Goal: Obtain resource: Obtain resource

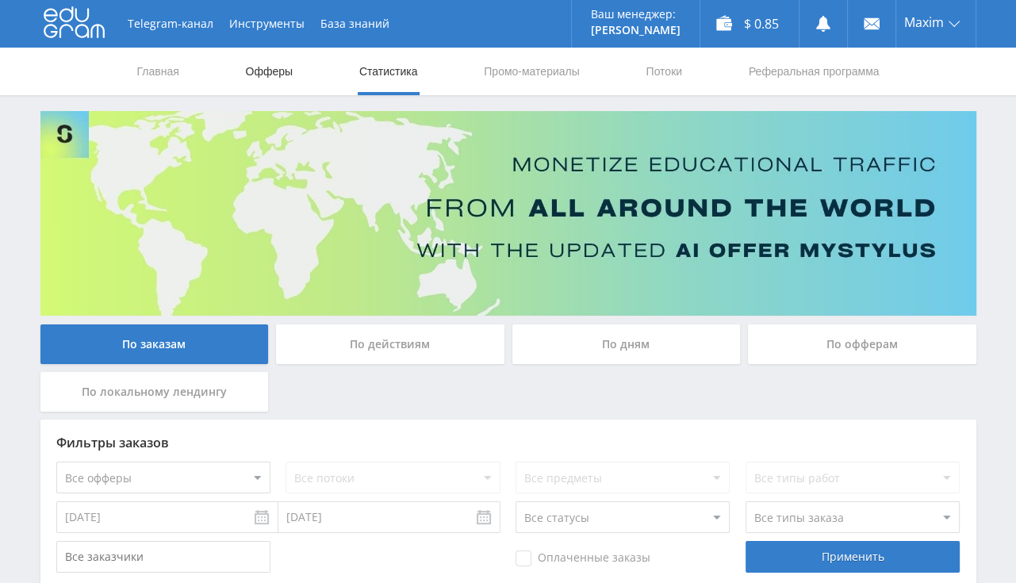
click at [266, 67] on link "Офферы" at bounding box center [269, 72] width 51 height 48
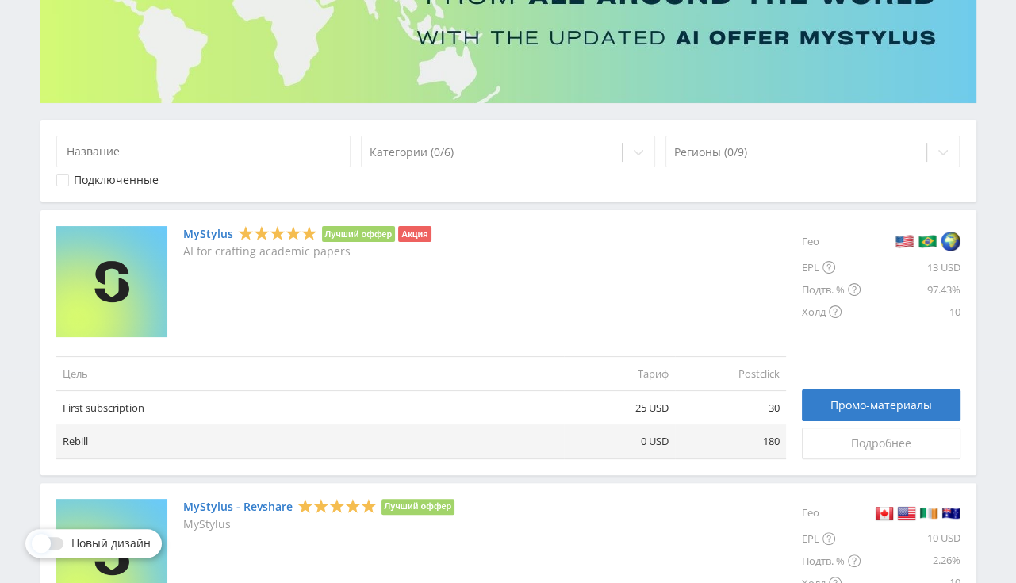
scroll to position [251, 0]
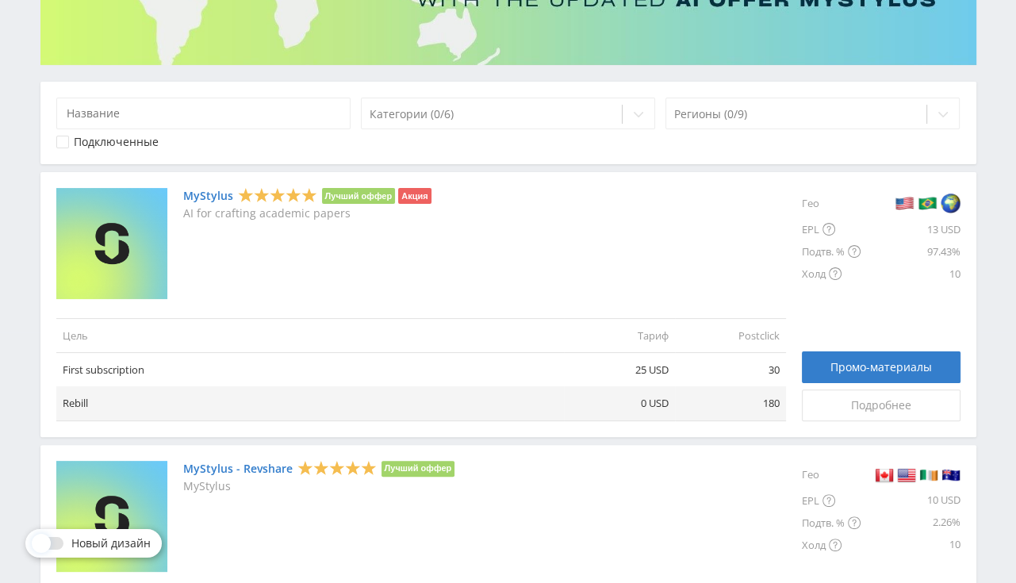
click at [216, 194] on link "MyStylus" at bounding box center [208, 196] width 50 height 13
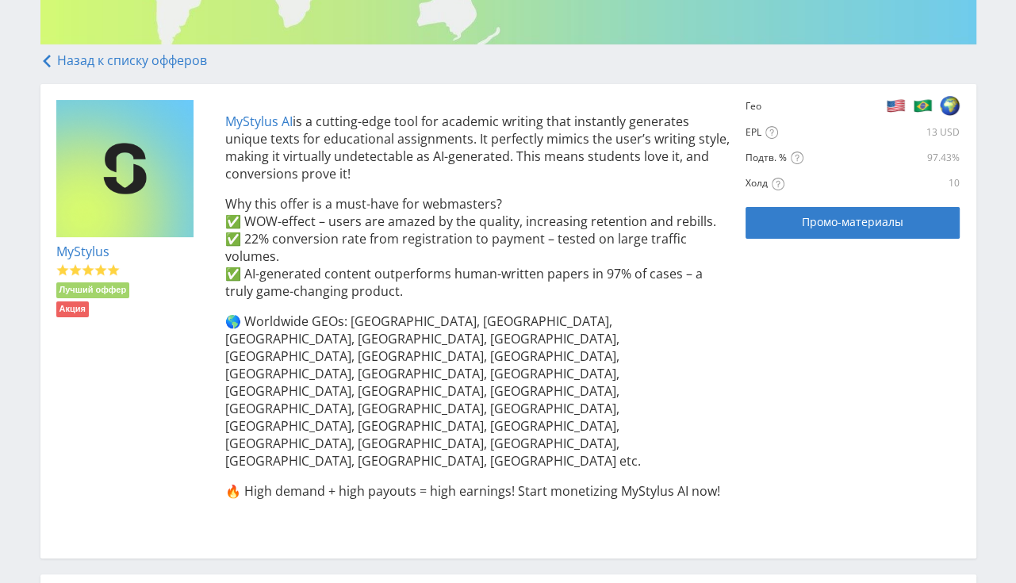
scroll to position [335, 0]
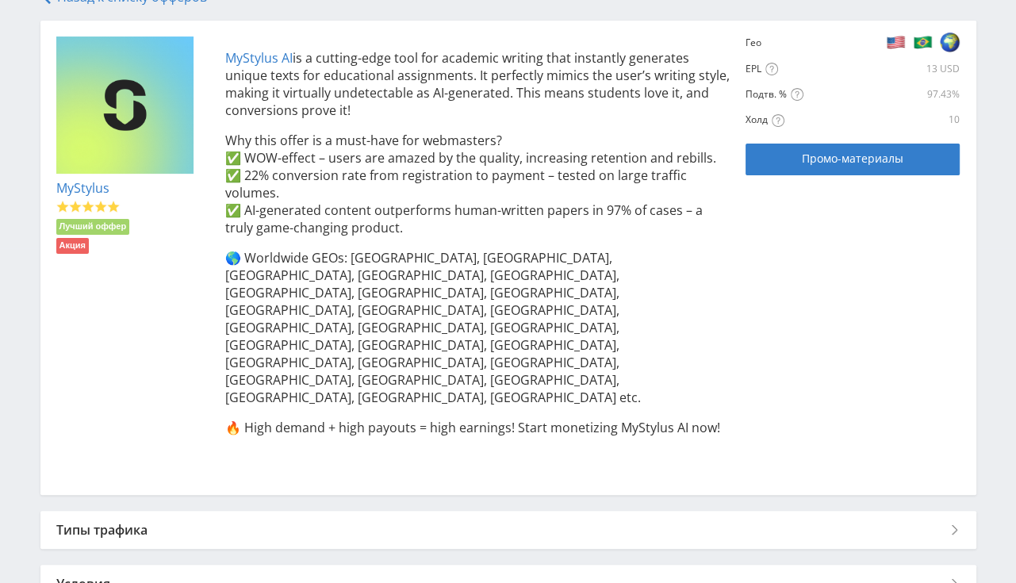
click at [166, 511] on div "Типы трафика" at bounding box center [508, 530] width 936 height 38
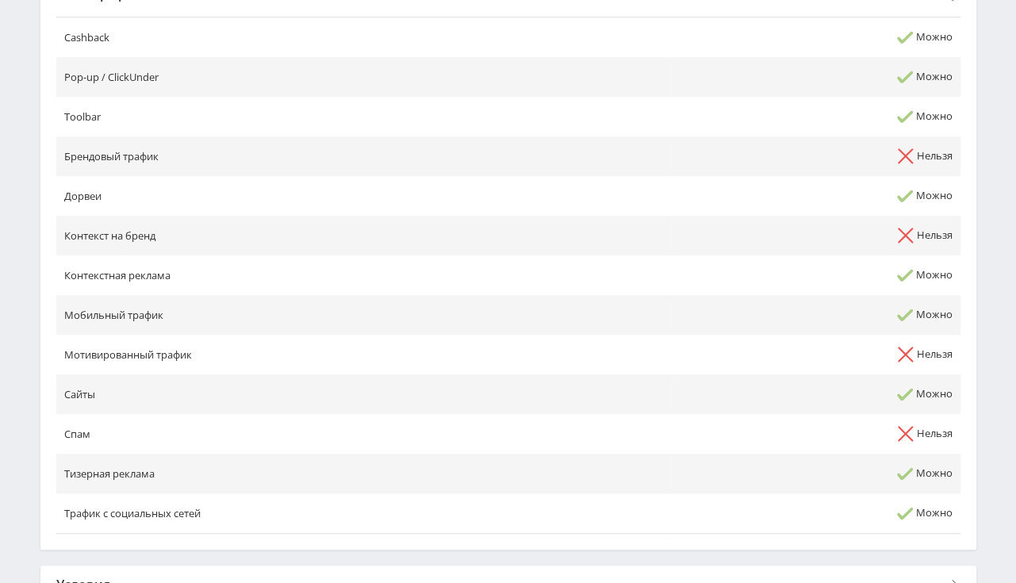
scroll to position [899, 0]
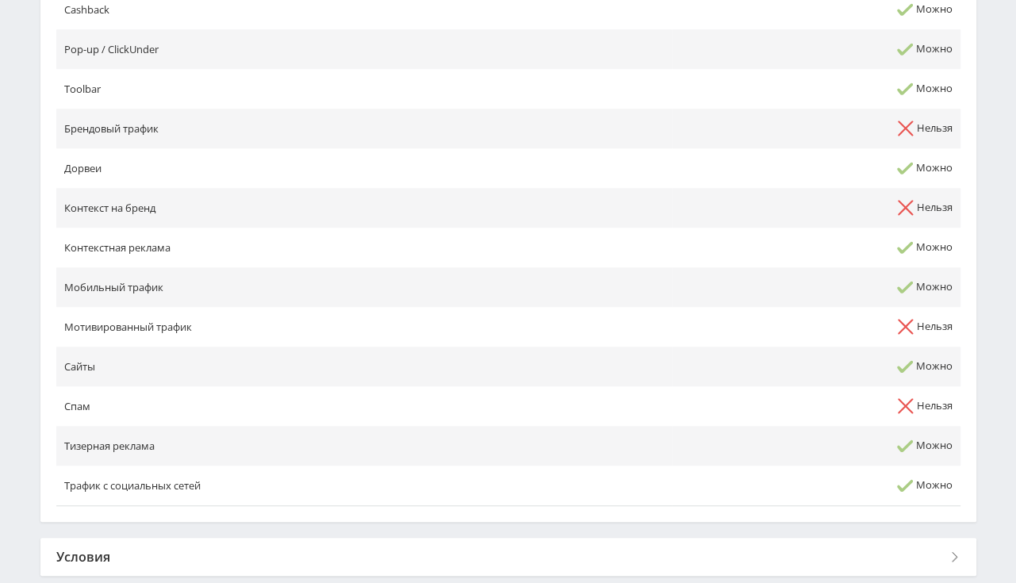
click at [102, 538] on div "Условия" at bounding box center [508, 557] width 936 height 38
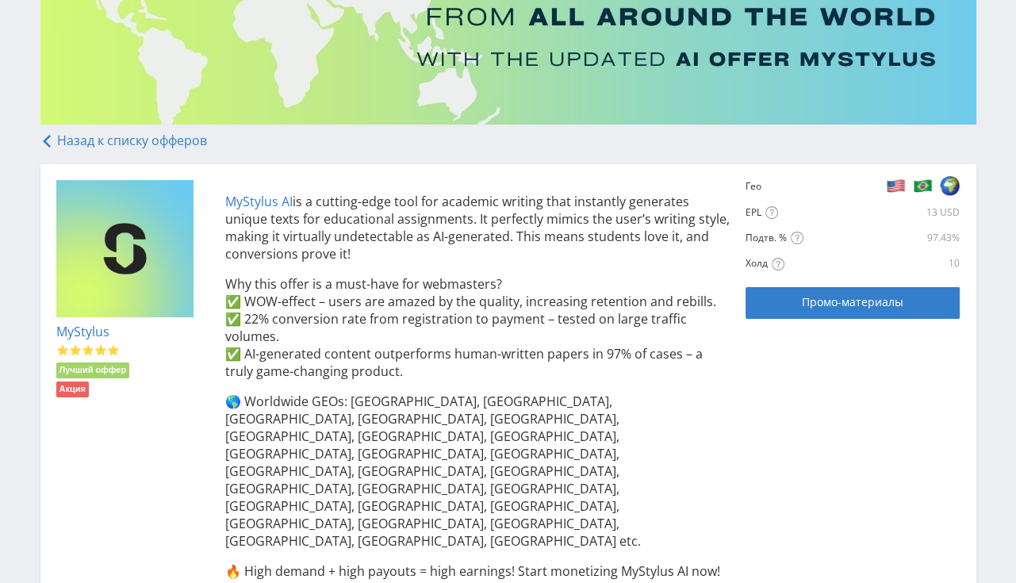
scroll to position [0, 0]
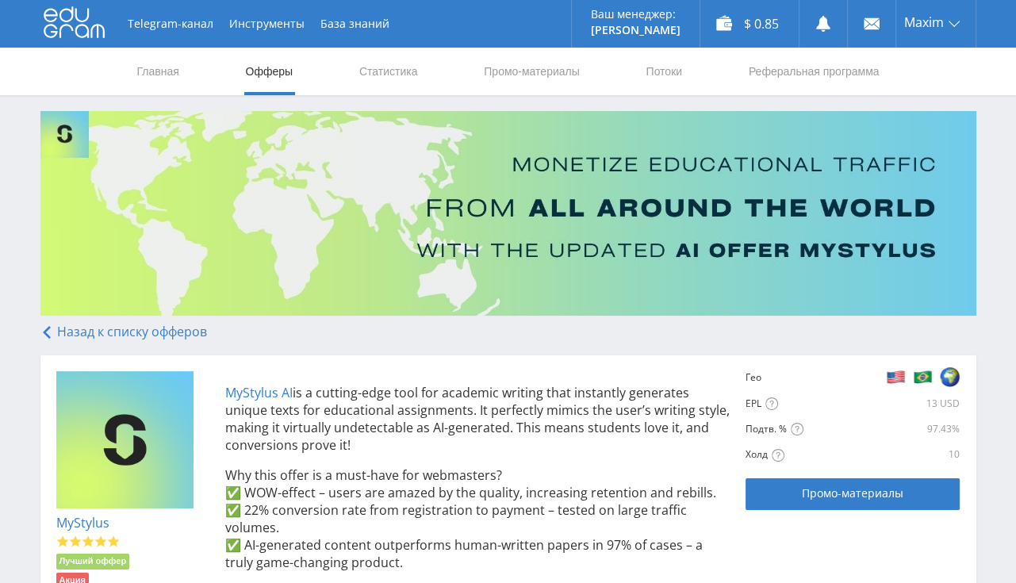
click at [151, 330] on link "Назад к списку офферов" at bounding box center [123, 331] width 167 height 17
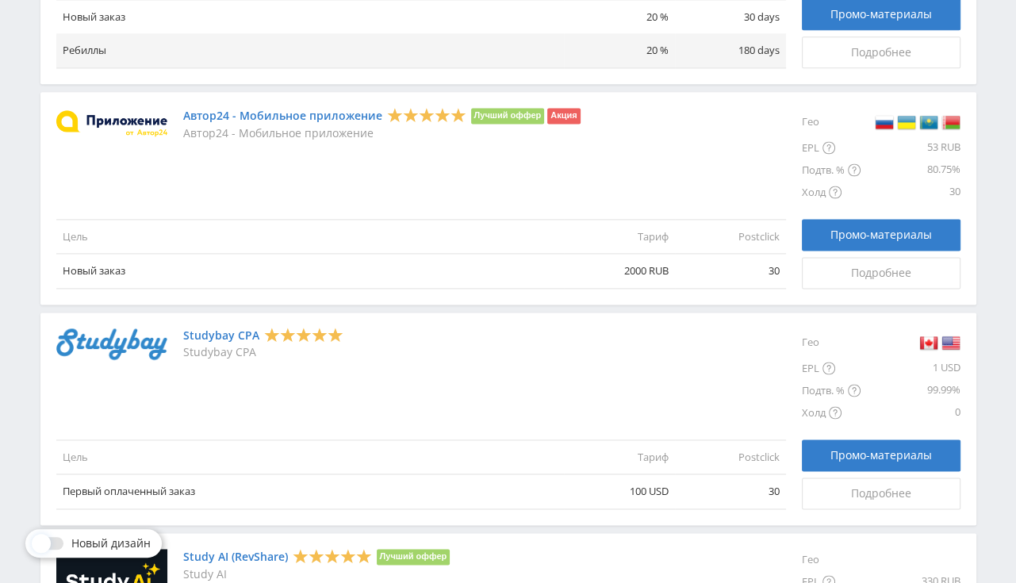
scroll to position [1843, 0]
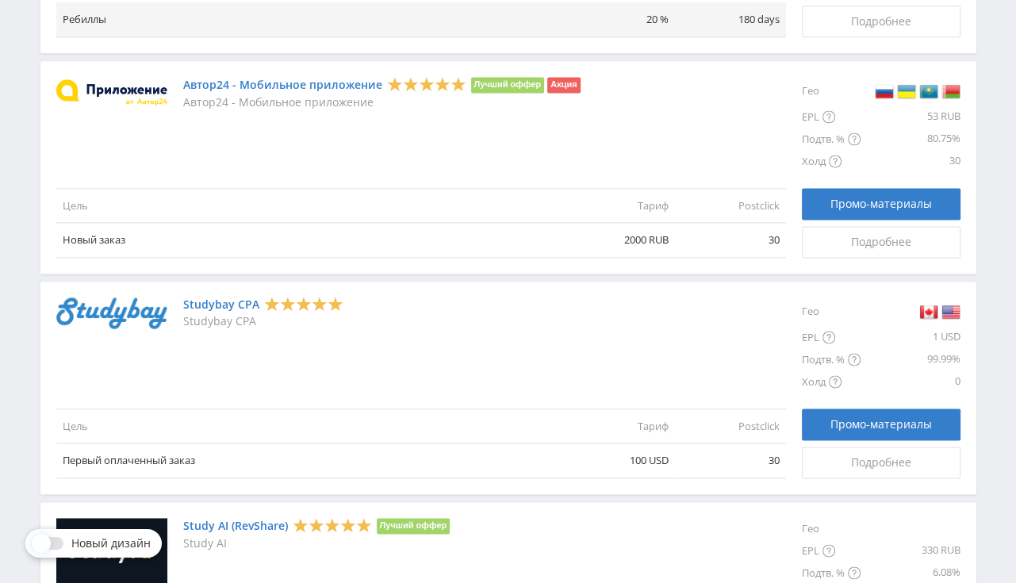
click at [233, 304] on link "Studybay CPA" at bounding box center [221, 304] width 76 height 13
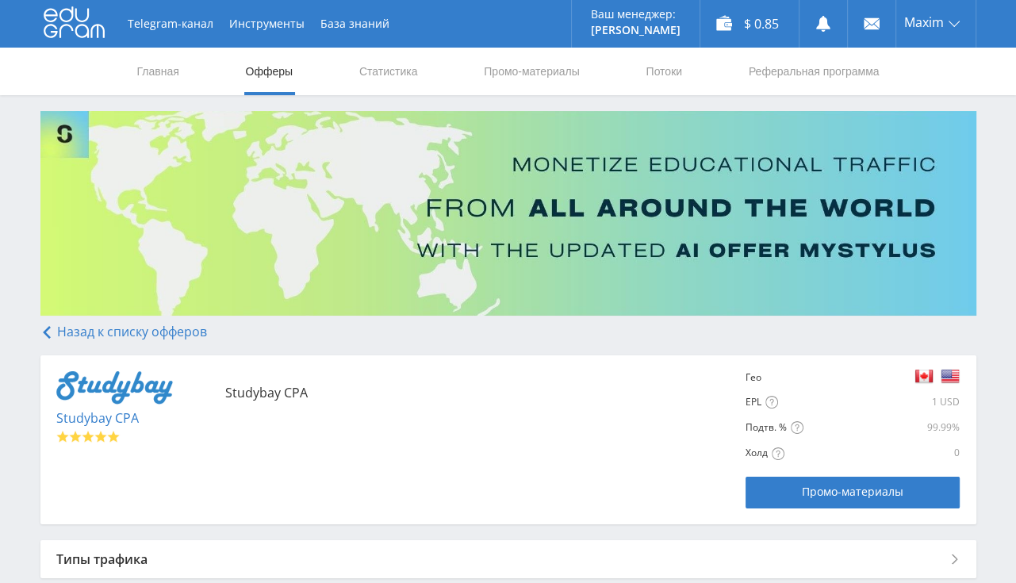
scroll to position [147, 0]
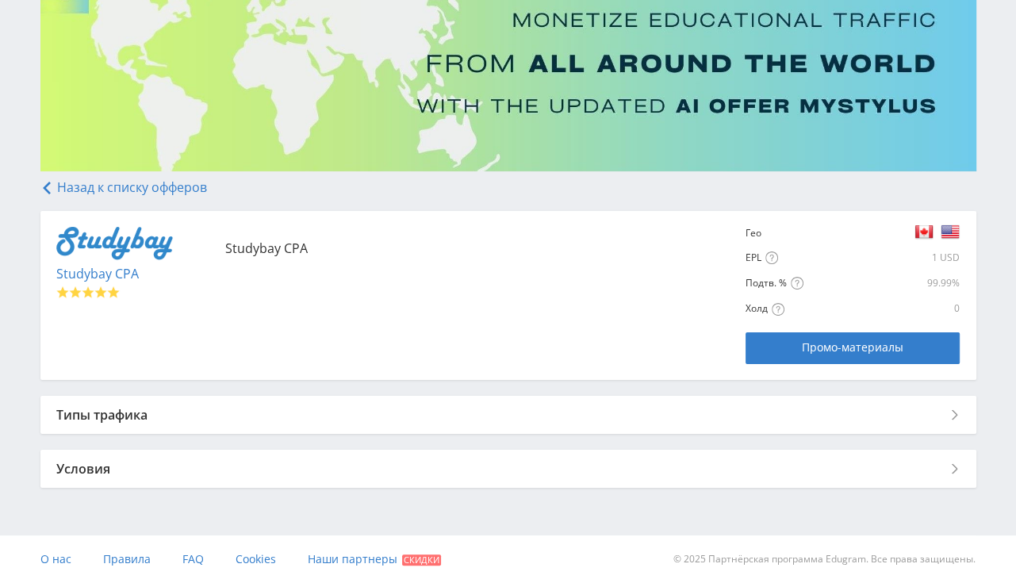
click at [158, 416] on div "Типы трафика" at bounding box center [508, 415] width 936 height 38
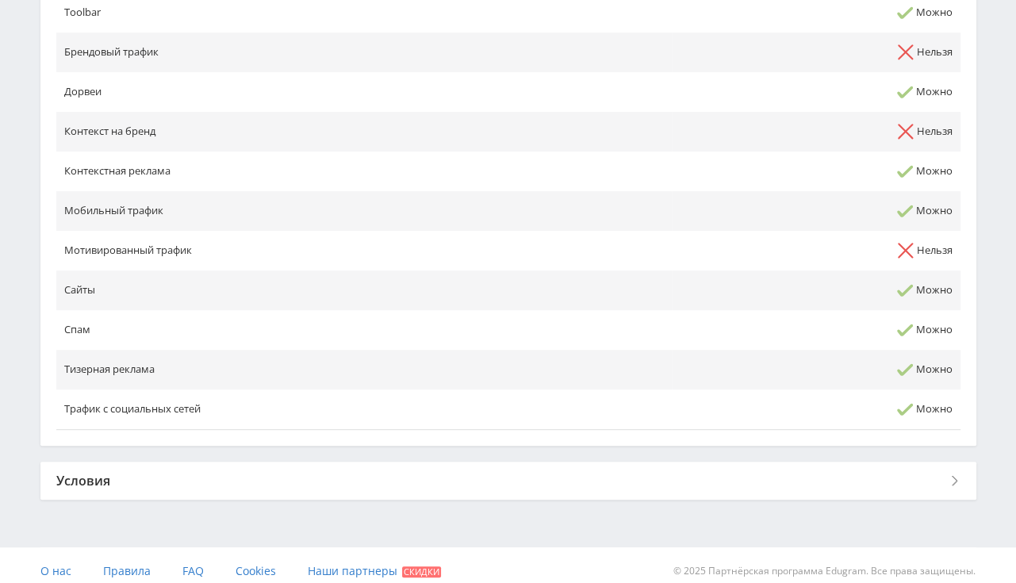
scroll to position [684, 0]
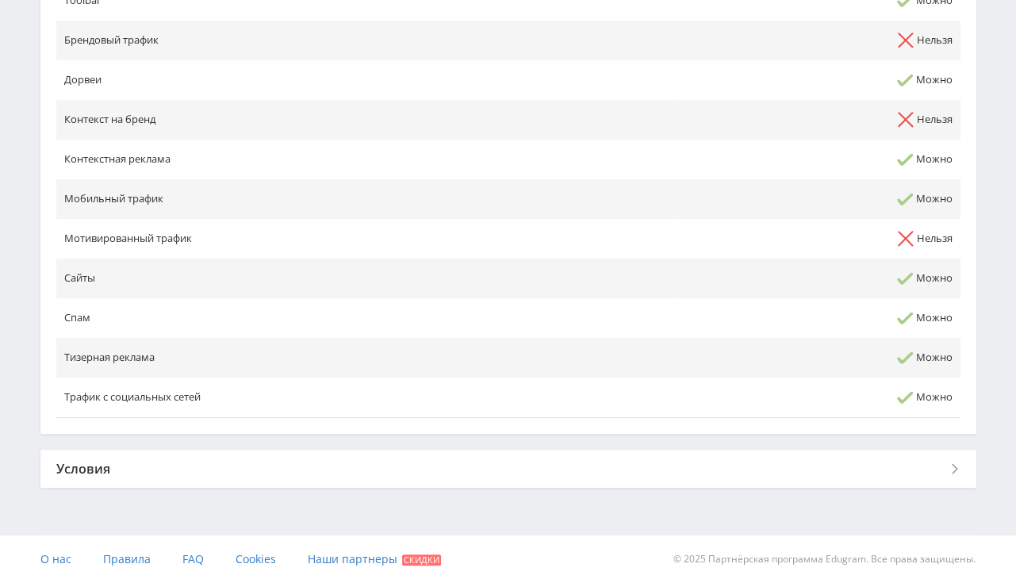
click at [117, 477] on div "Условия" at bounding box center [508, 469] width 936 height 38
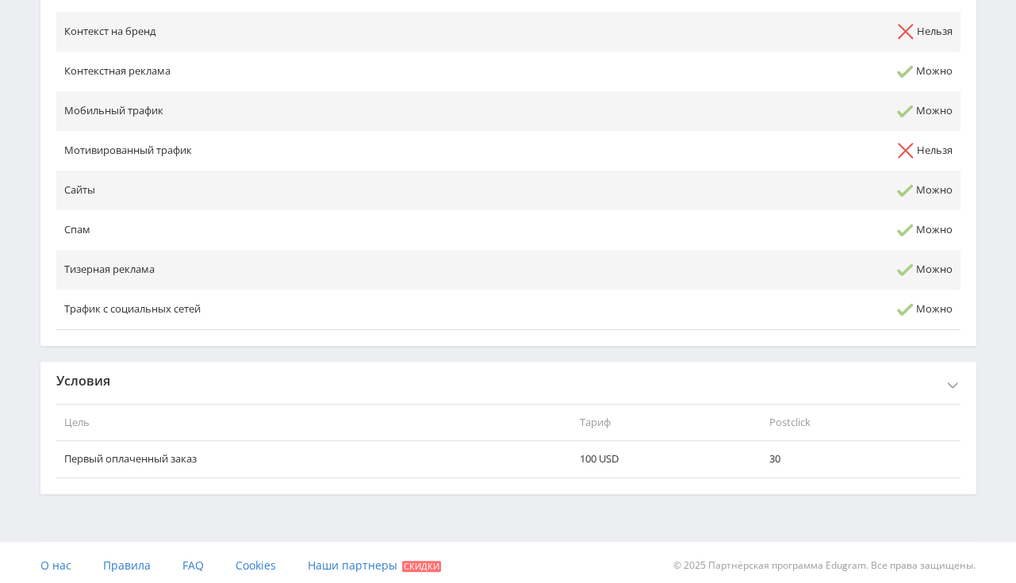
scroll to position [777, 0]
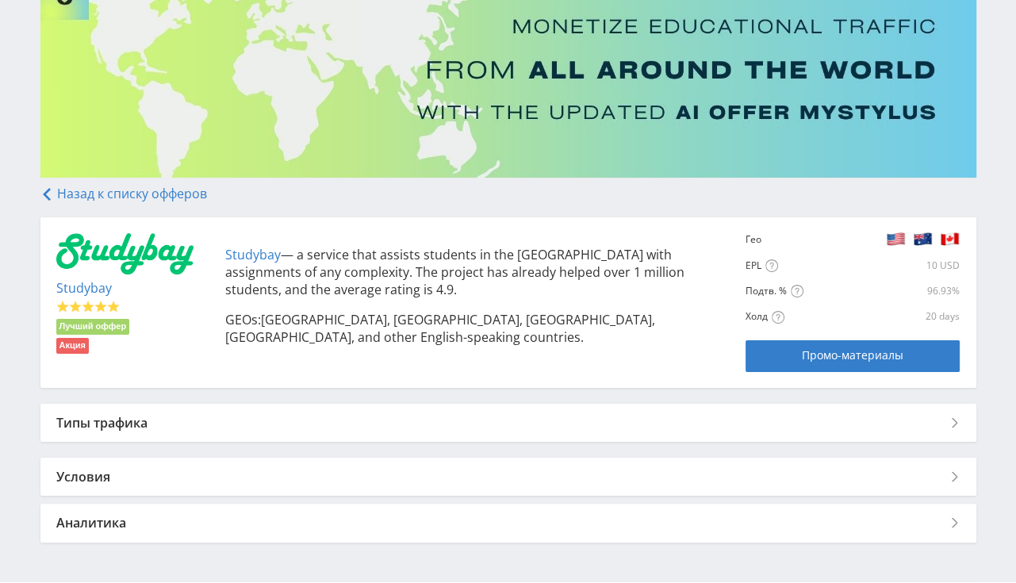
scroll to position [187, 0]
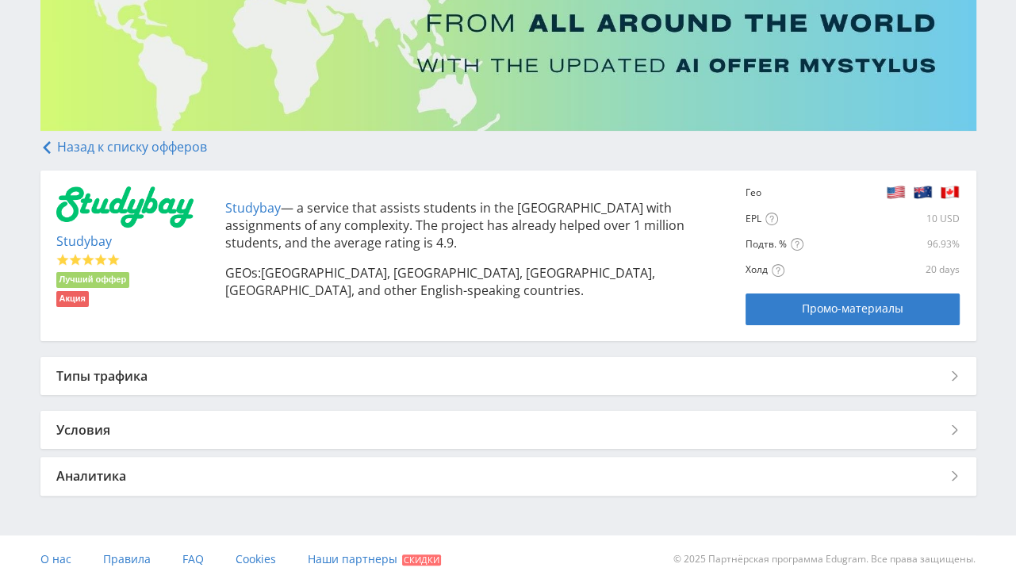
click at [179, 424] on div "Условия" at bounding box center [508, 430] width 936 height 38
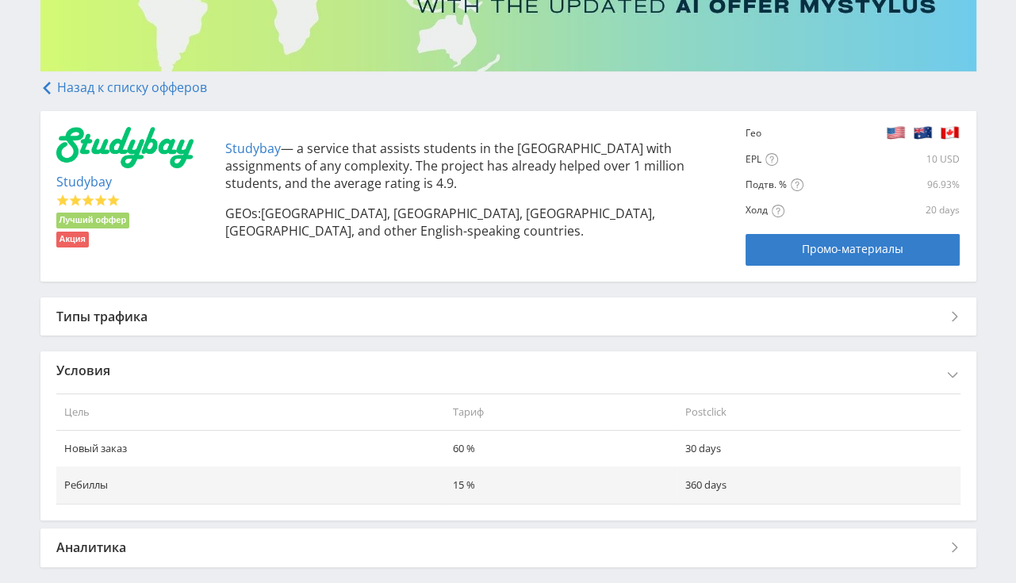
scroll to position [270, 0]
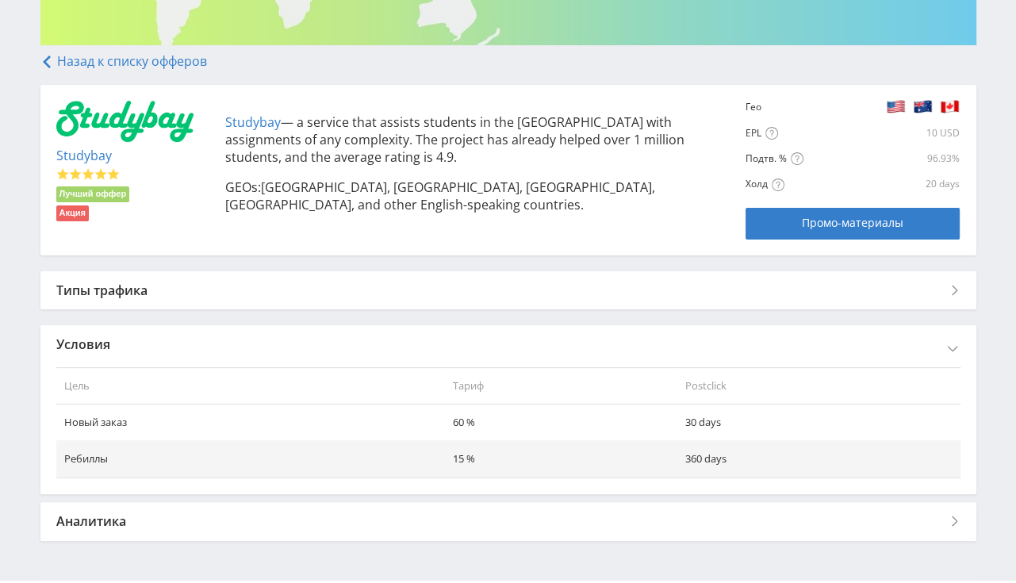
click at [154, 287] on div "Типы трафика" at bounding box center [508, 290] width 936 height 38
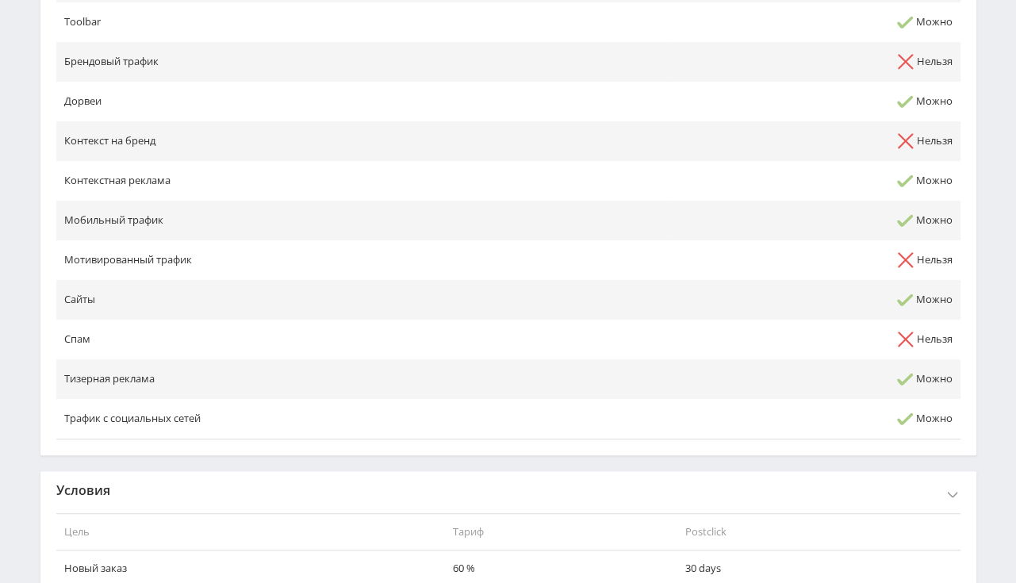
scroll to position [853, 0]
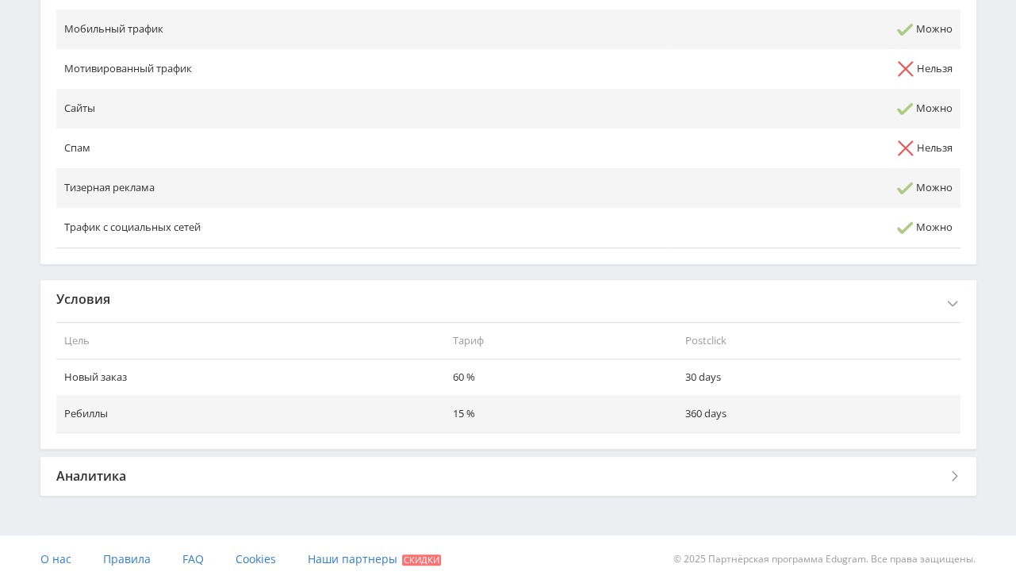
click at [157, 470] on div "Аналитика" at bounding box center [508, 476] width 936 height 38
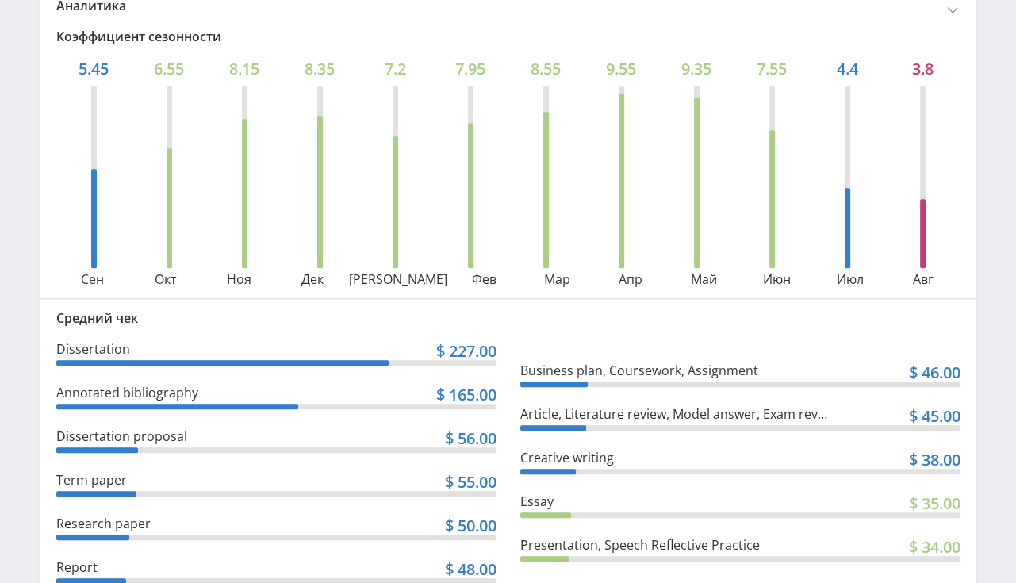
scroll to position [1356, 0]
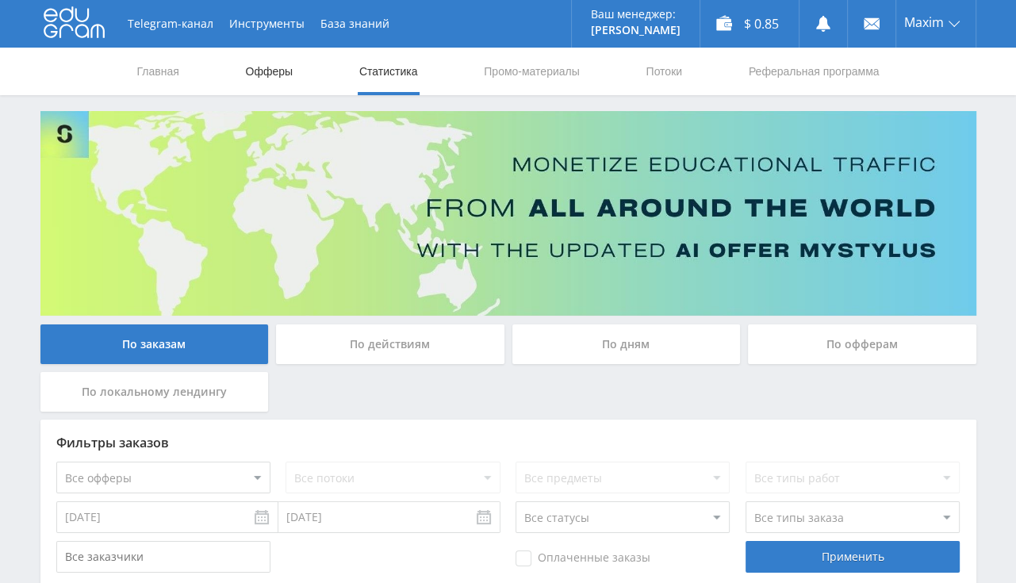
click at [267, 75] on link "Офферы" at bounding box center [269, 72] width 51 height 48
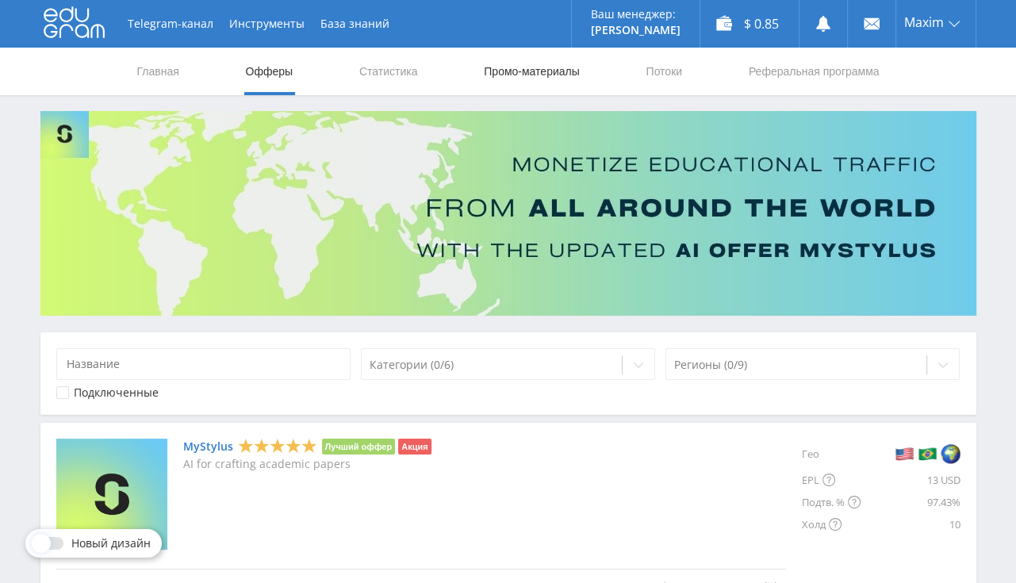
click at [527, 66] on link "Промо-материалы" at bounding box center [531, 72] width 98 height 48
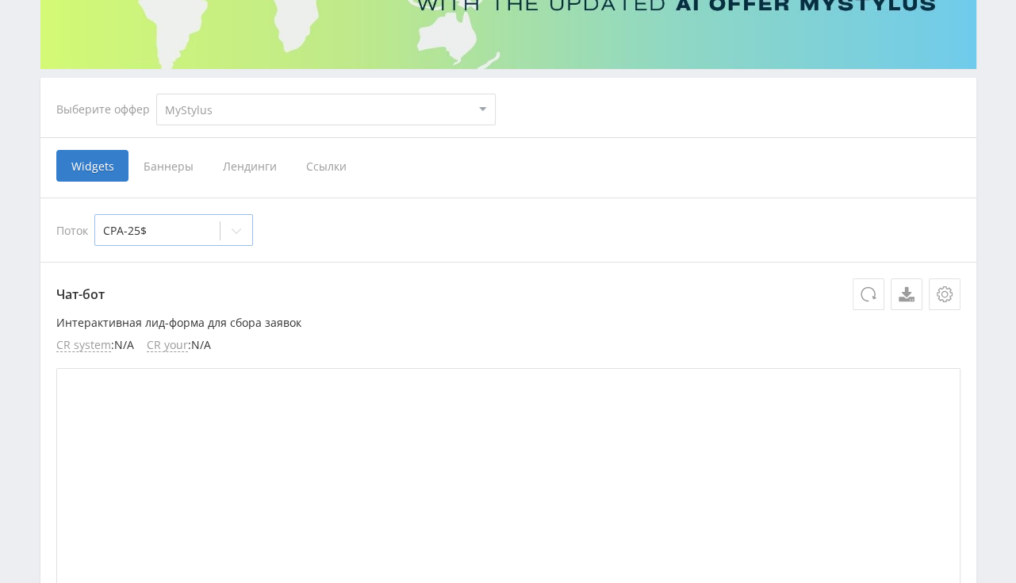
scroll to position [251, 0]
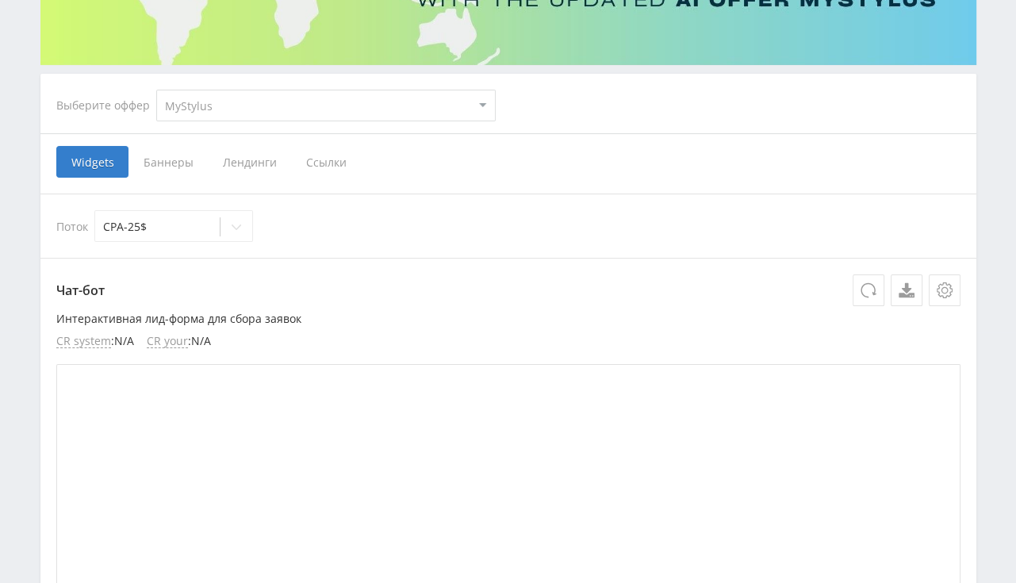
click at [156, 90] on select "MyStylus MyStylus - Revshare Кэмп Studybay Автор24 Studybay [GEOGRAPHIC_DATA] S…" at bounding box center [325, 106] width 339 height 32
click at [270, 105] on select "MyStylus MyStylus - Revshare Кэмп Studybay Автор24 Studybay [GEOGRAPHIC_DATA] S…" at bounding box center [325, 106] width 339 height 32
click at [171, 169] on span "Баннеры" at bounding box center [167, 162] width 79 height 32
click at [0, 0] on input "Баннеры" at bounding box center [0, 0] width 0 height 0
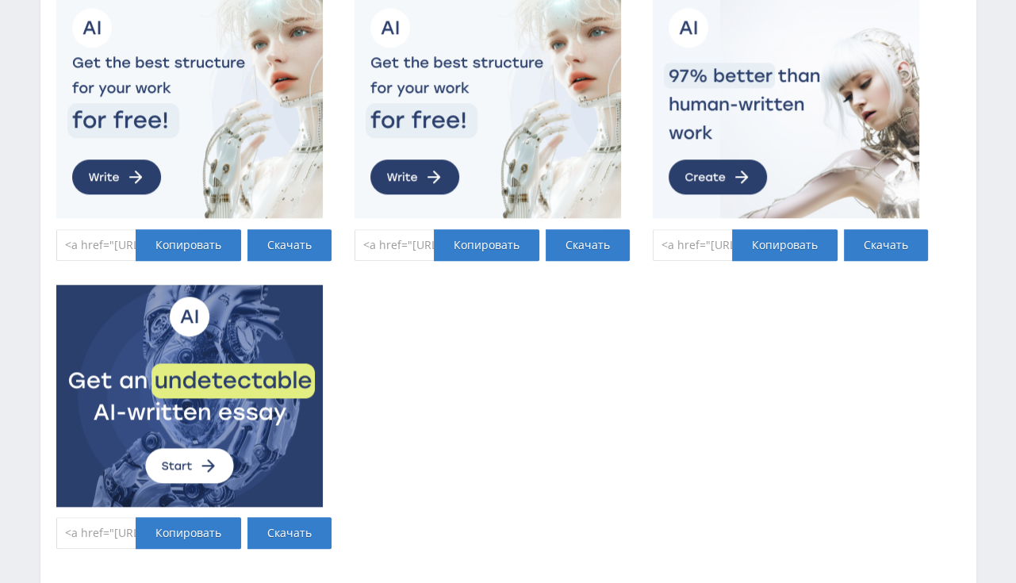
scroll to position [1256, 0]
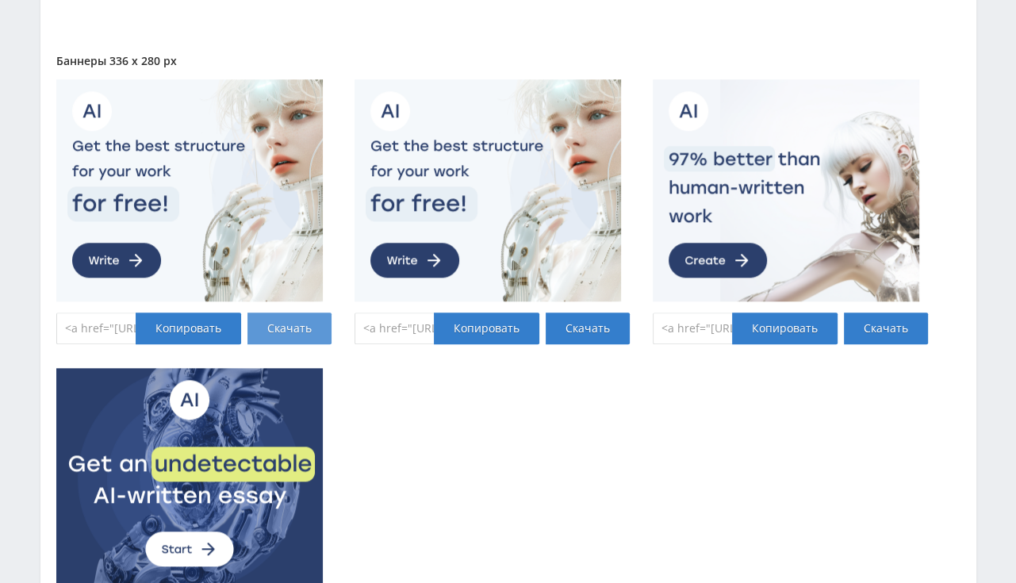
click at [300, 328] on link "Скачать" at bounding box center [289, 329] width 84 height 32
click at [582, 330] on link "Скачать" at bounding box center [588, 329] width 84 height 32
click at [881, 322] on link "Скачать" at bounding box center [886, 329] width 84 height 32
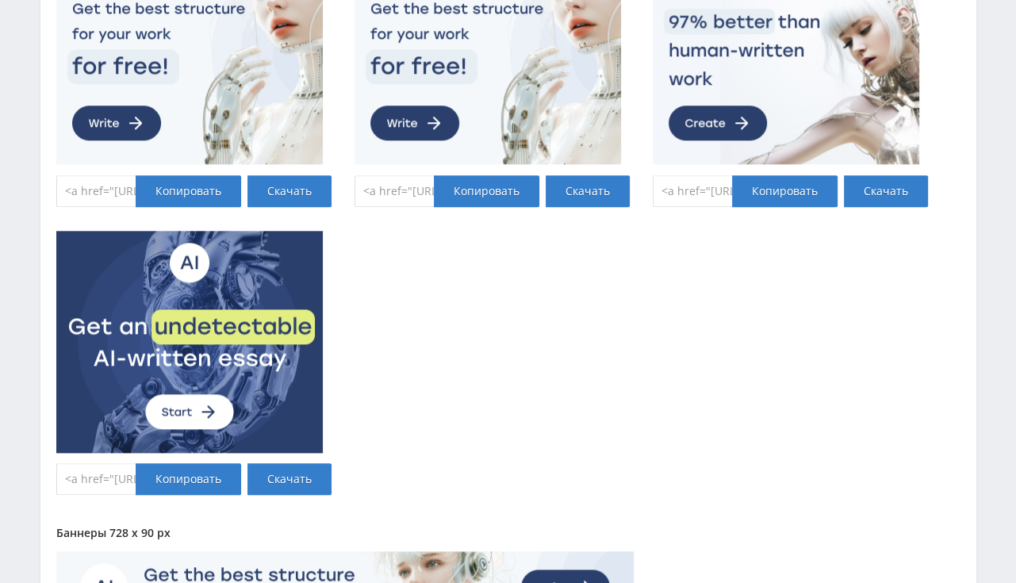
scroll to position [1424, 0]
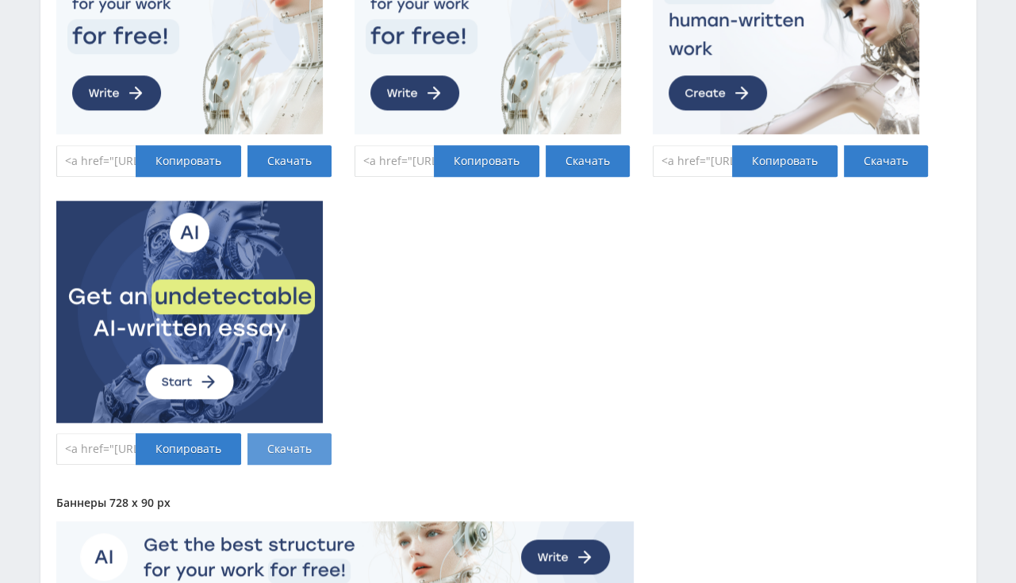
click at [287, 444] on link "Скачать" at bounding box center [289, 449] width 84 height 32
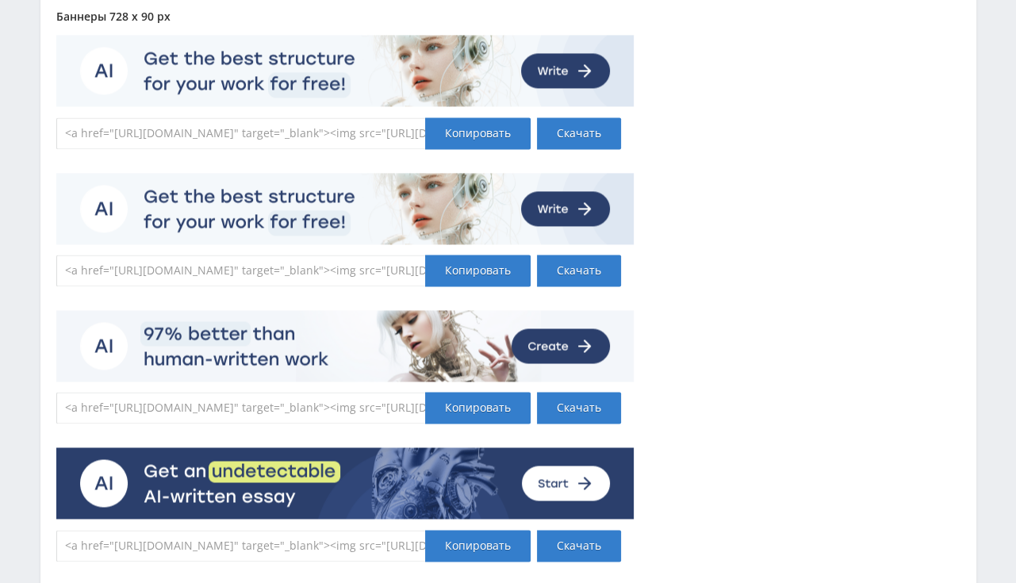
scroll to position [1937, 0]
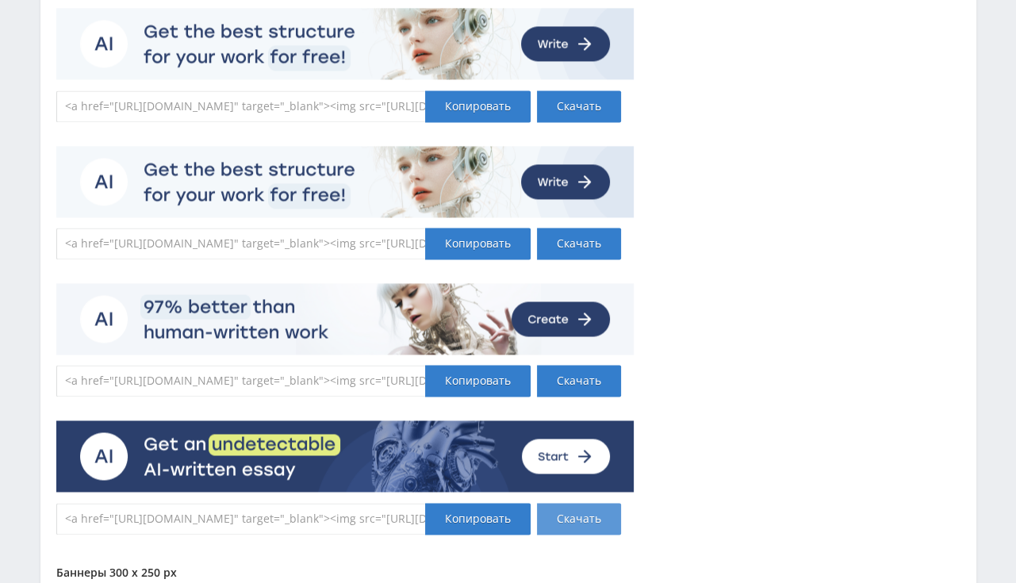
click at [559, 521] on link "Скачать" at bounding box center [579, 519] width 84 height 32
click at [570, 382] on link "Скачать" at bounding box center [579, 381] width 84 height 32
click at [570, 248] on link "Скачать" at bounding box center [579, 244] width 84 height 32
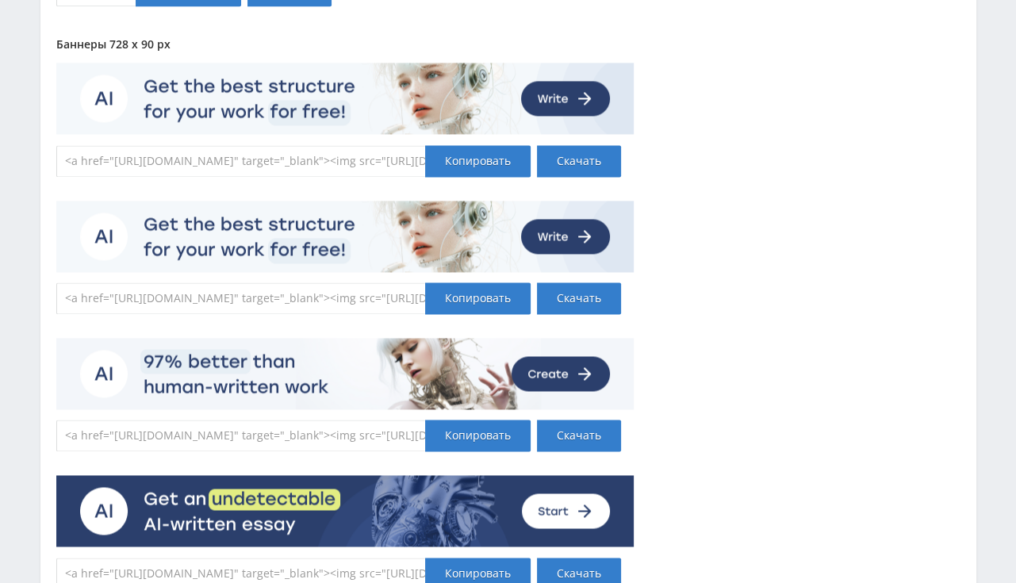
scroll to position [1853, 0]
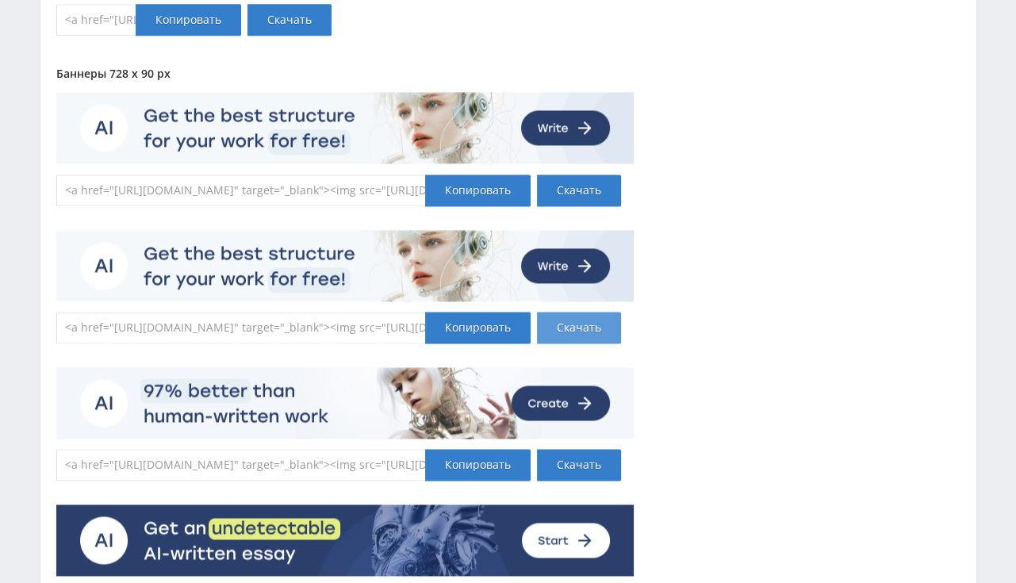
click at [582, 327] on link "Скачать" at bounding box center [579, 328] width 84 height 32
click at [553, 462] on link "Скачать" at bounding box center [579, 465] width 84 height 32
click at [557, 323] on link "Скачать" at bounding box center [579, 328] width 84 height 32
click at [571, 187] on link "Скачать" at bounding box center [579, 191] width 84 height 32
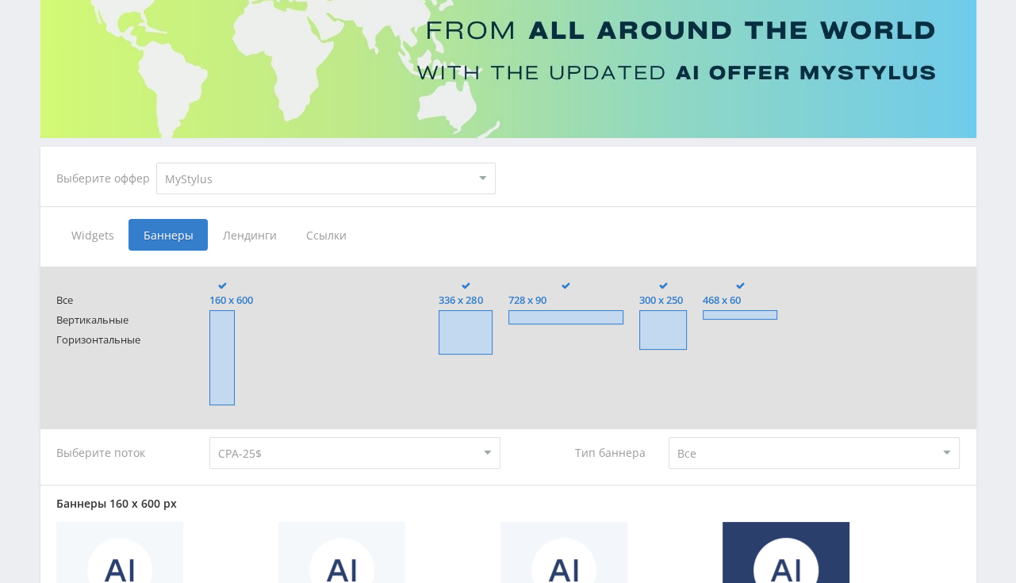
scroll to position [10, 0]
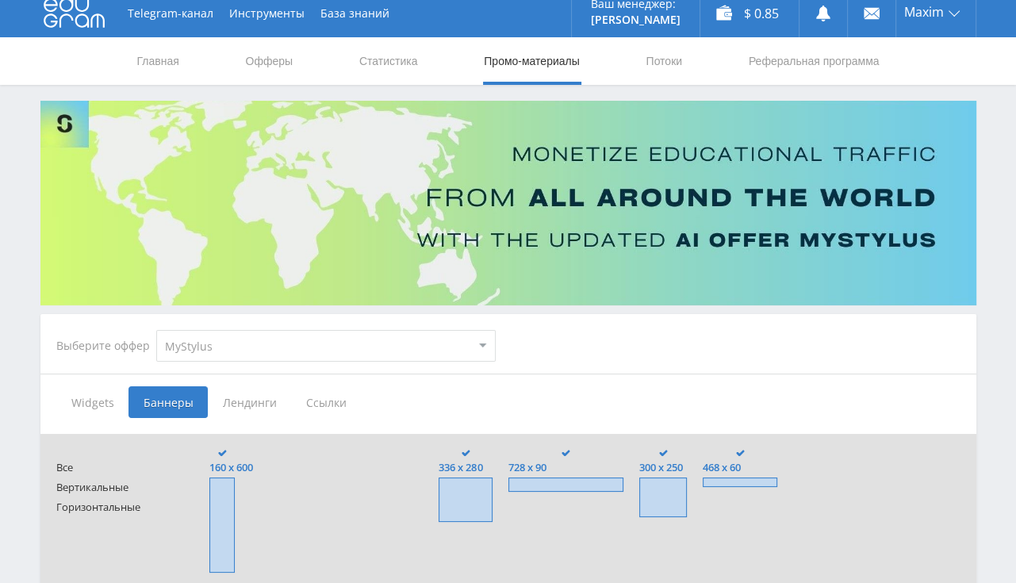
click at [240, 401] on span "Лендинги" at bounding box center [249, 402] width 83 height 32
click at [0, 0] on input "Лендинги" at bounding box center [0, 0] width 0 height 0
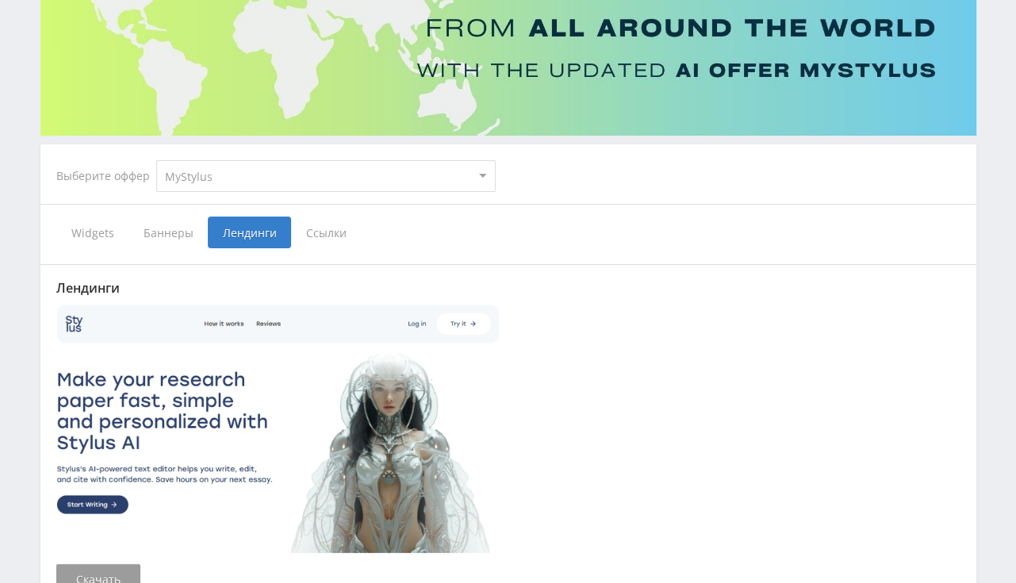
scroll to position [178, 0]
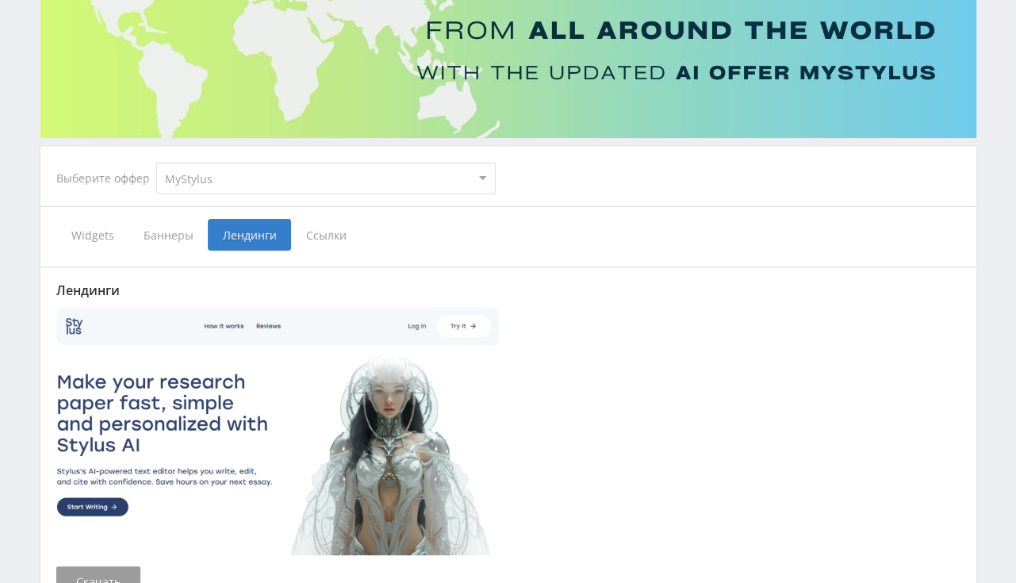
click at [84, 236] on span "Widgets" at bounding box center [92, 235] width 72 height 32
click at [0, 0] on input "Widgets" at bounding box center [0, 0] width 0 height 0
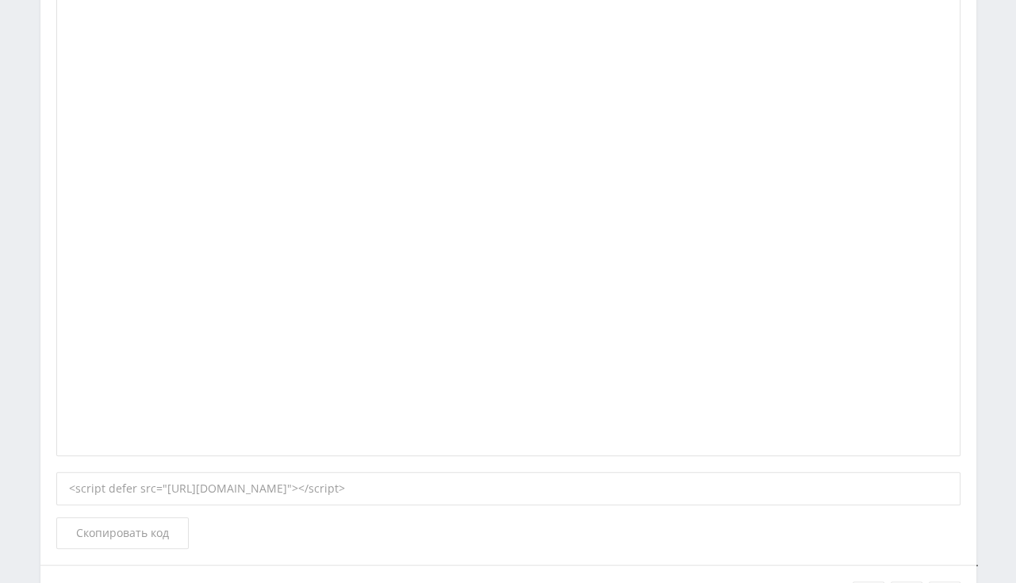
scroll to position [681, 0]
click at [619, 482] on div "<script defer src="[URL][DOMAIN_NAME]"></script>" at bounding box center [508, 482] width 904 height 33
drag, startPoint x: 163, startPoint y: 482, endPoint x: 186, endPoint y: 482, distance: 23.0
click at [186, 482] on div "<script defer src="[URL][DOMAIN_NAME]"></script>" at bounding box center [508, 482] width 904 height 33
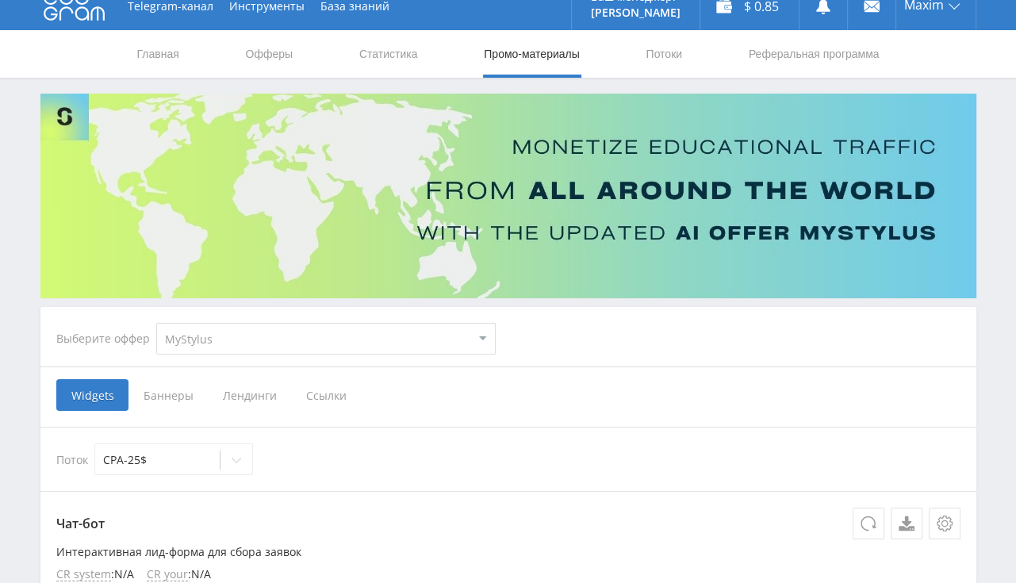
scroll to position [0, 0]
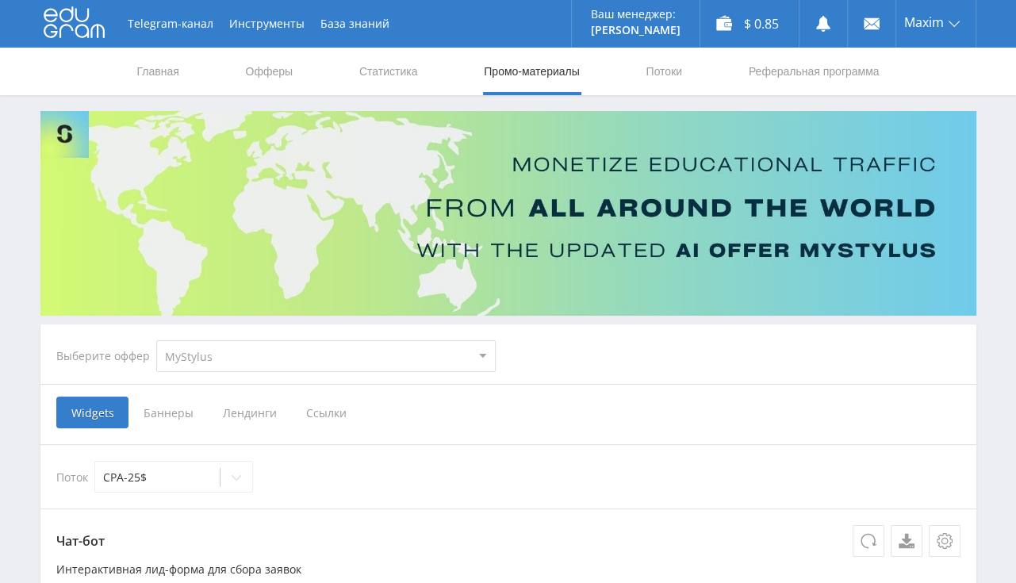
click at [156, 340] on select "MyStylus MyStylus - Revshare Кэмп Studybay Автор24 Studybay [GEOGRAPHIC_DATA] S…" at bounding box center [325, 356] width 339 height 32
select select "2"
click option "Studybay" at bounding box center [0, 0] width 0 height 0
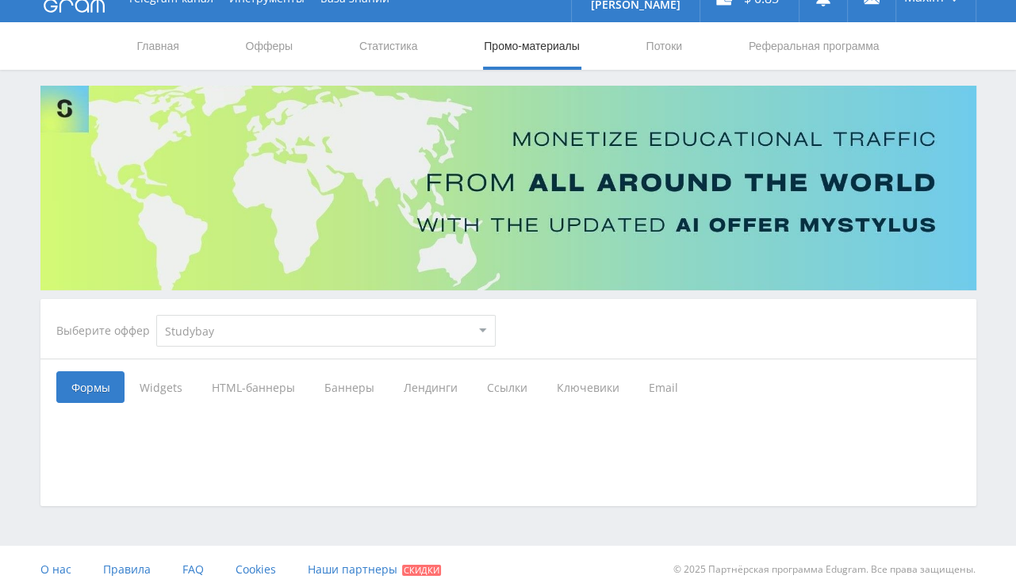
scroll to position [35, 0]
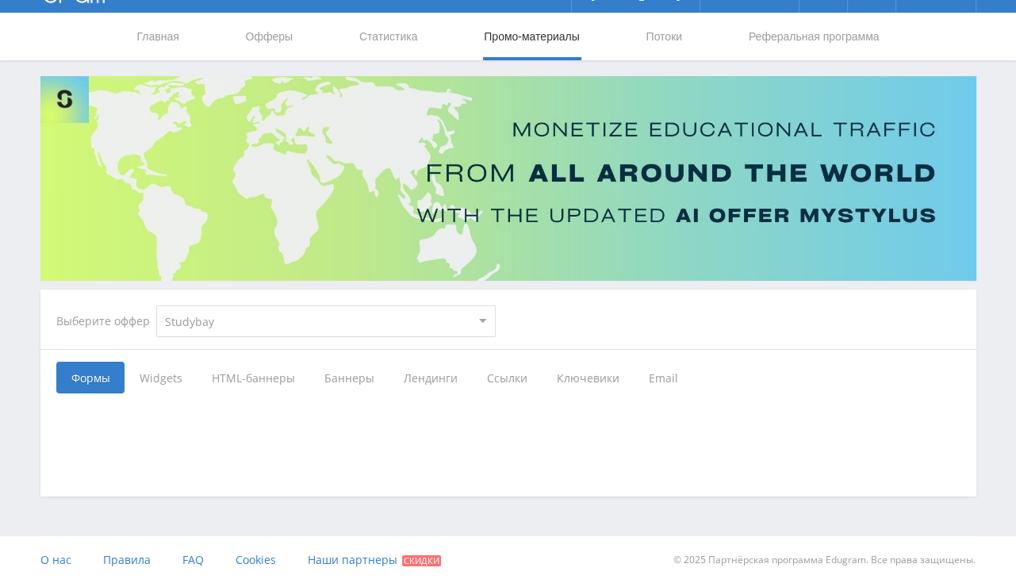
click at [166, 389] on span "Widgets" at bounding box center [161, 378] width 72 height 32
click at [0, 0] on input "Widgets" at bounding box center [0, 0] width 0 height 0
click at [103, 381] on span "Формы" at bounding box center [90, 378] width 68 height 32
click at [0, 0] on input "Формы" at bounding box center [0, 0] width 0 height 0
click at [135, 377] on span "Widgets" at bounding box center [161, 378] width 72 height 32
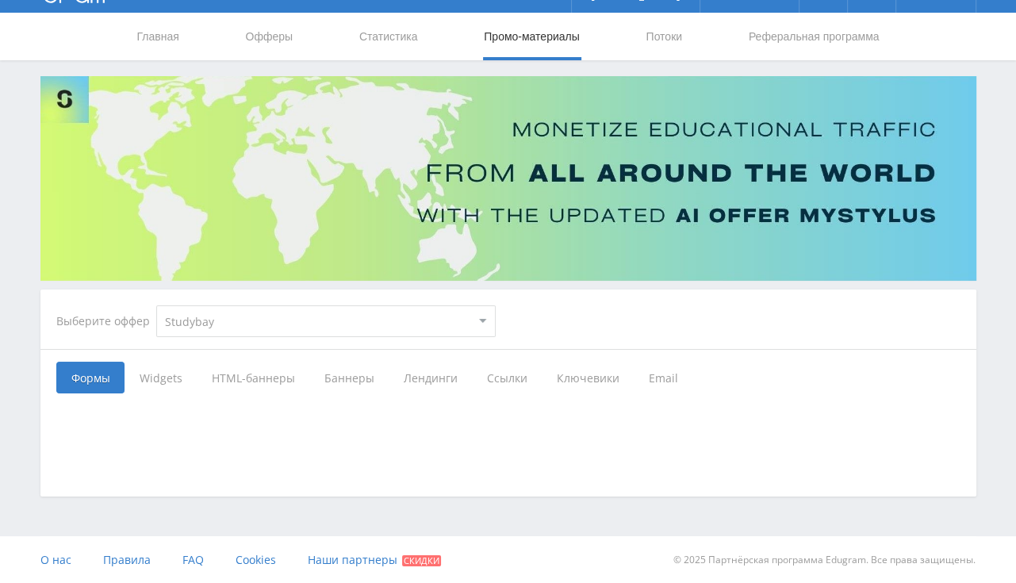
click at [0, 0] on input "Widgets" at bounding box center [0, 0] width 0 height 0
click at [156, 305] on select "MyStylus MyStylus - Revshare Кэмп Studybay Автор24 Studybay [GEOGRAPHIC_DATA] S…" at bounding box center [325, 321] width 339 height 32
select select "83"
click option "Studybay CPA" at bounding box center [0, 0] width 0 height 0
select select "83"
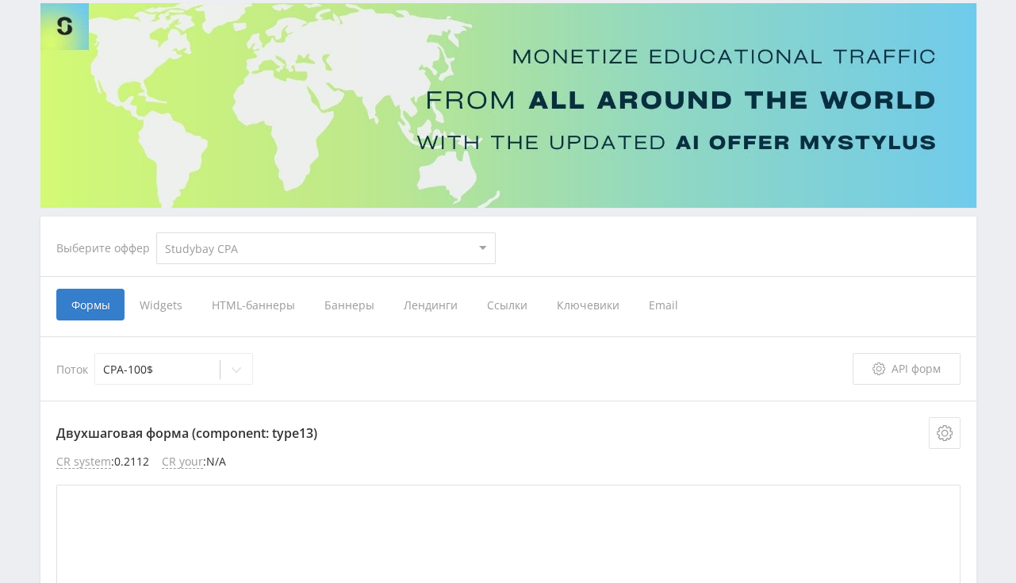
scroll to position [35, 0]
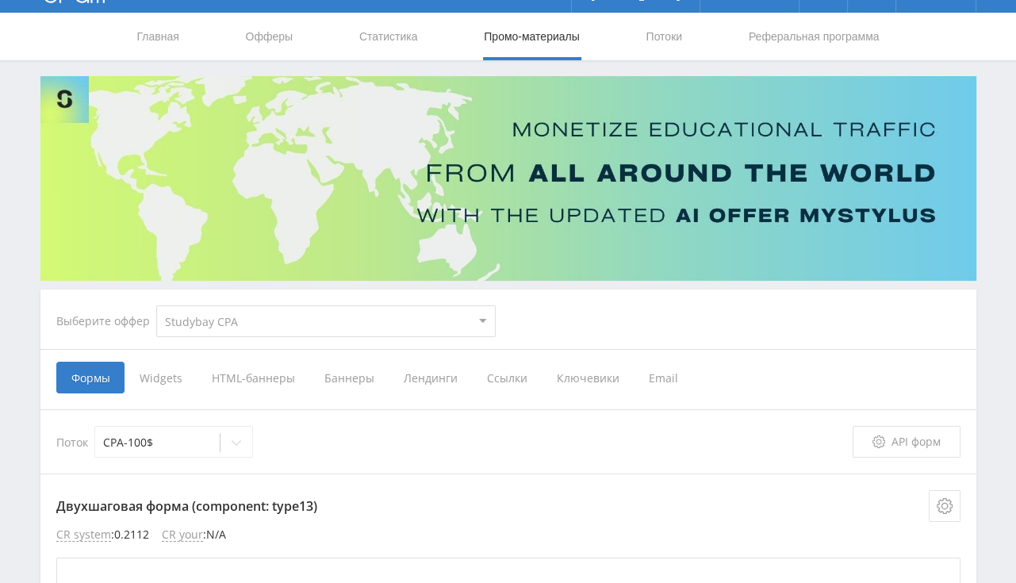
click at [151, 389] on span "Widgets" at bounding box center [161, 378] width 72 height 32
click at [0, 0] on input "Widgets" at bounding box center [0, 0] width 0 height 0
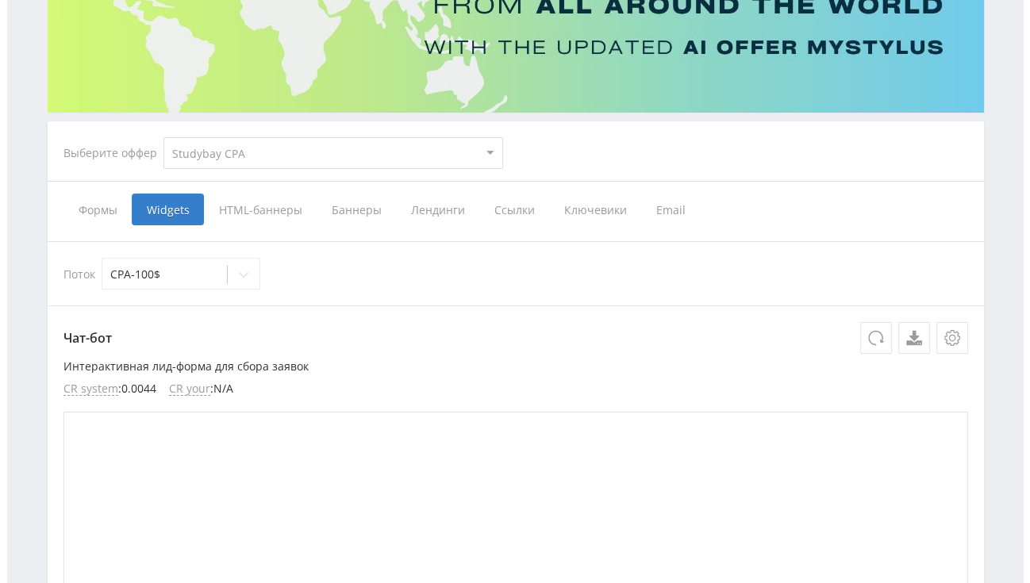
scroll to position [202, 0]
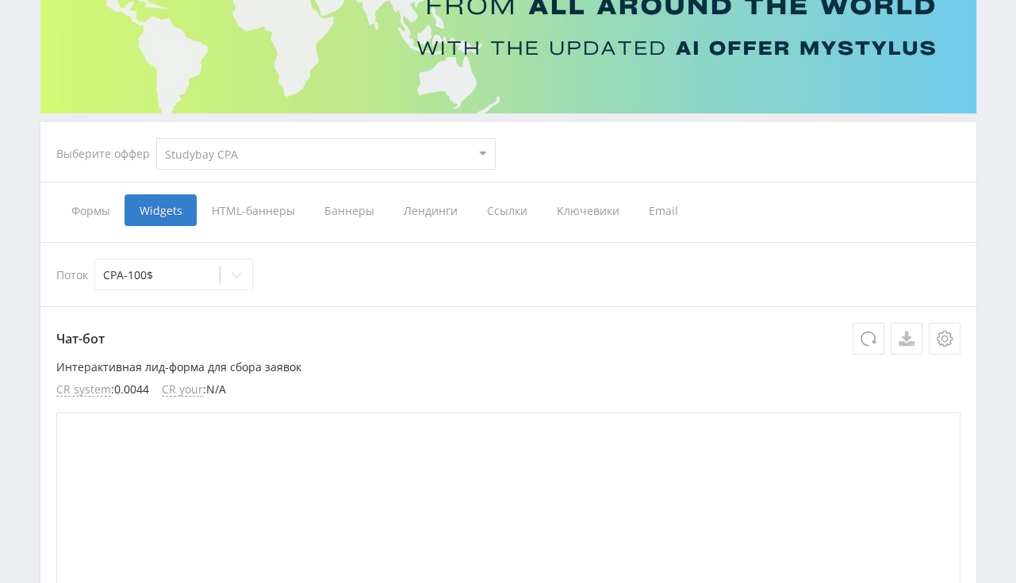
click at [902, 346] on link at bounding box center [907, 339] width 32 height 32
click at [949, 340] on icon at bounding box center [945, 339] width 16 height 16
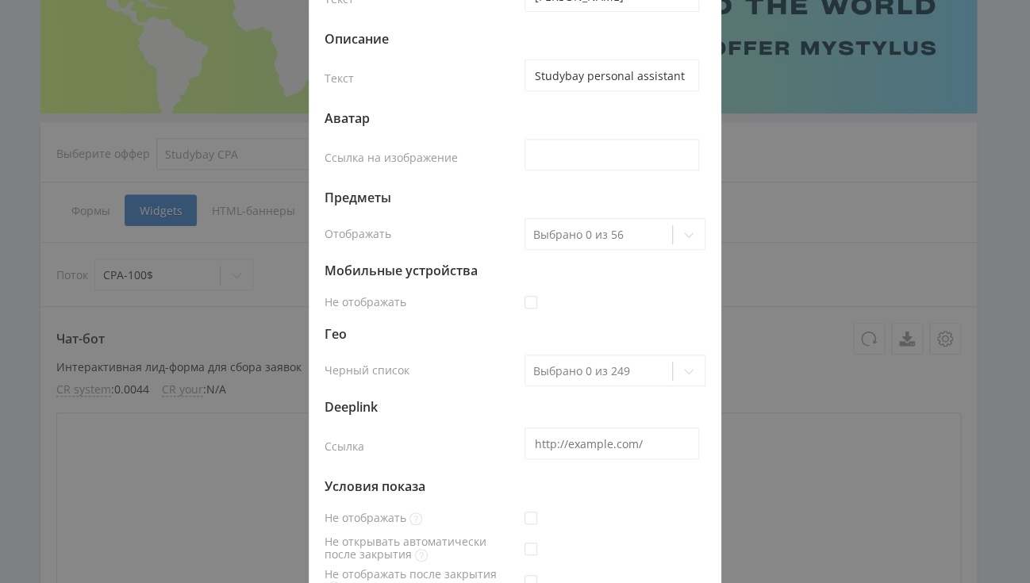
scroll to position [308, 0]
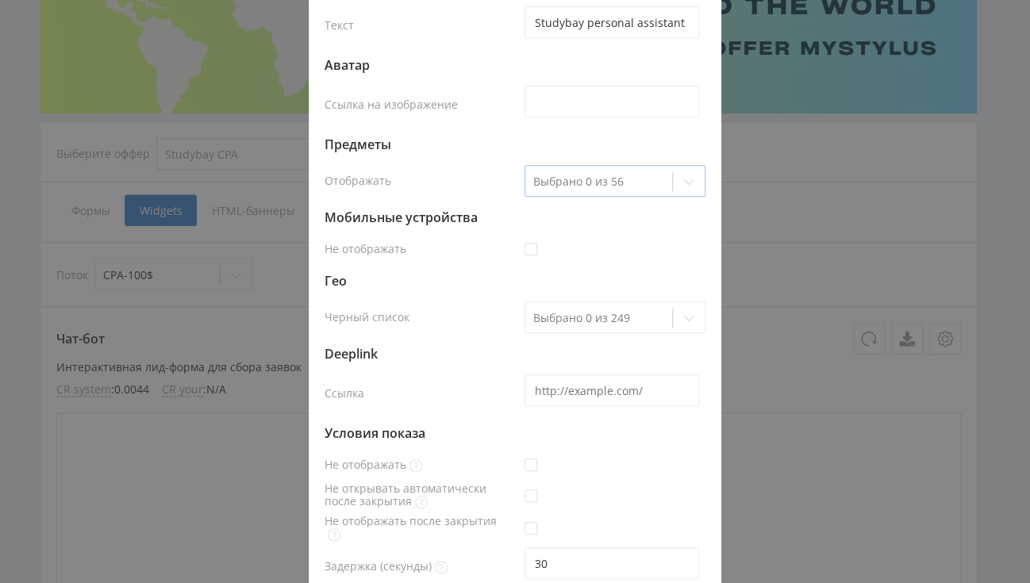
click at [682, 183] on icon at bounding box center [688, 181] width 13 height 13
click at [682, 322] on icon at bounding box center [688, 318] width 13 height 13
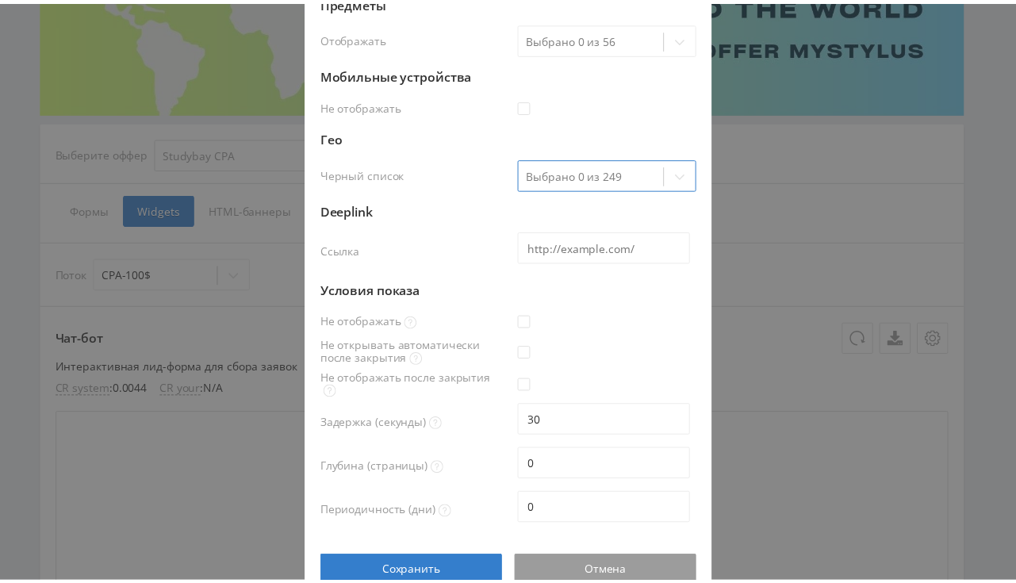
scroll to position [477, 0]
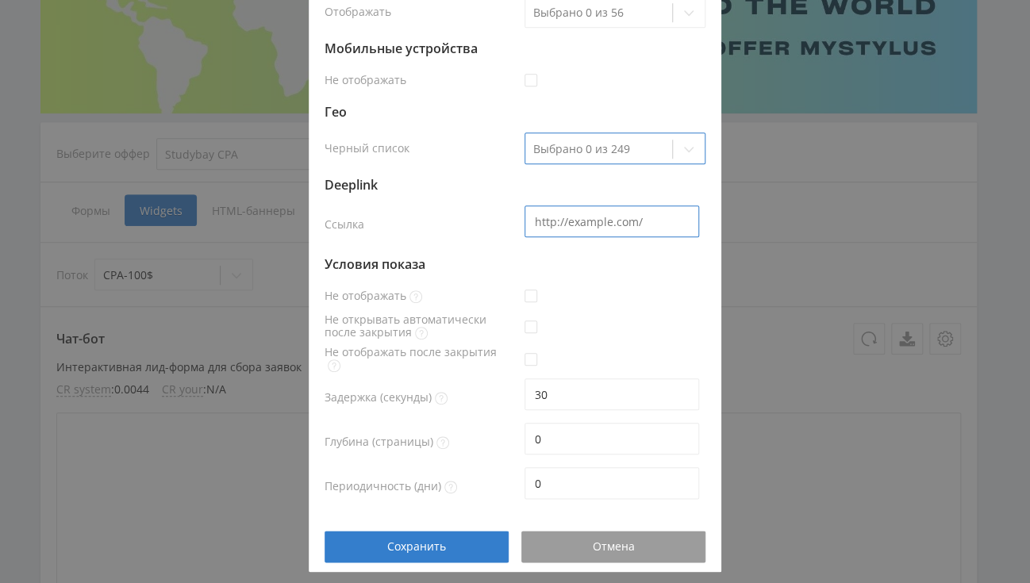
click at [556, 217] on input "text" at bounding box center [611, 221] width 175 height 32
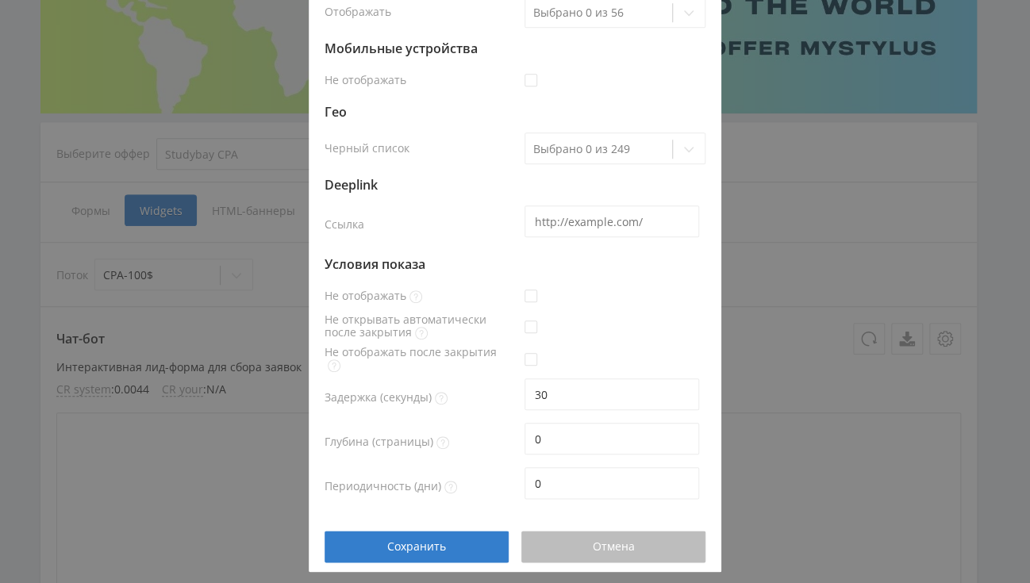
click at [581, 550] on div "Отмена" at bounding box center [613, 546] width 144 height 13
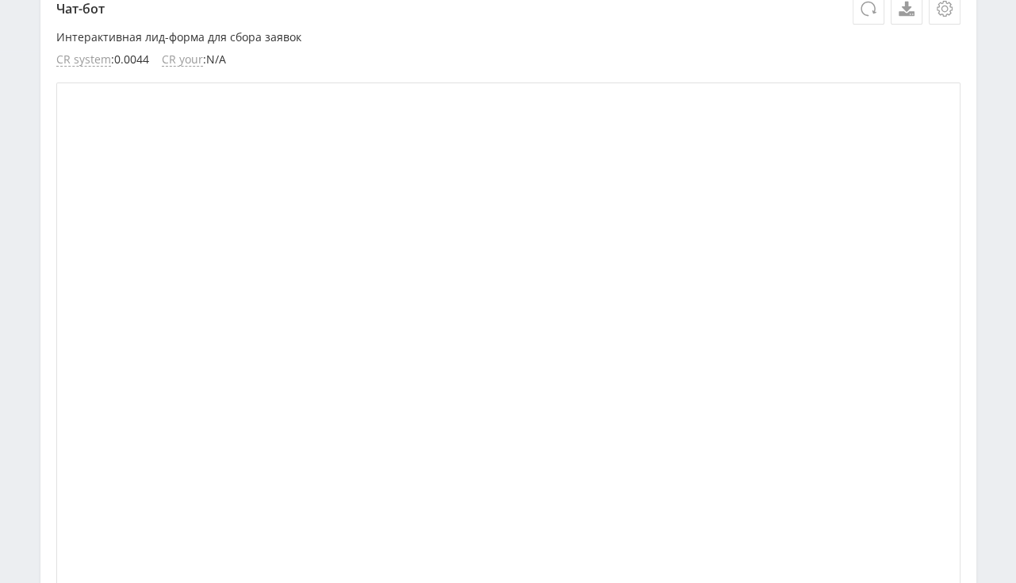
scroll to position [537, 0]
